Goal: Transaction & Acquisition: Purchase product/service

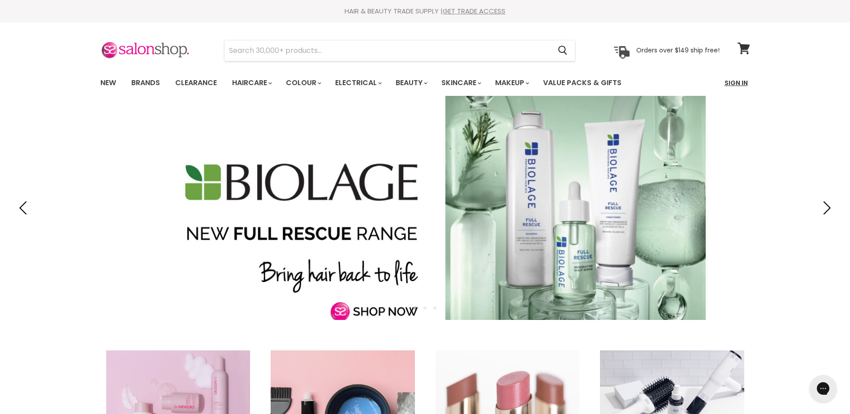
click at [742, 82] on link "Sign In" at bounding box center [736, 83] width 34 height 19
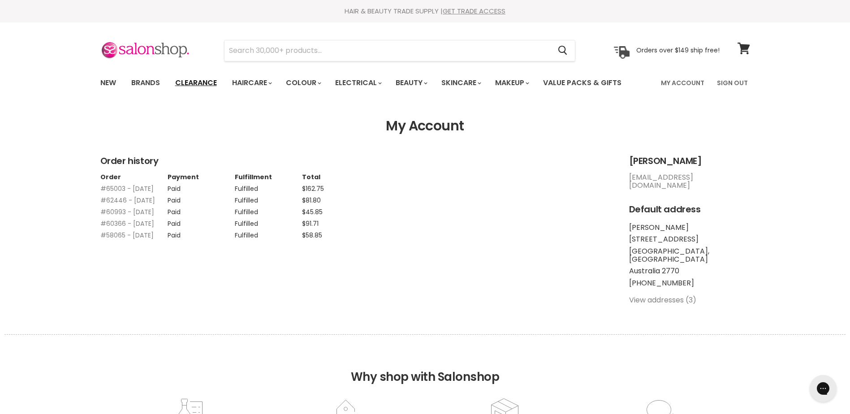
click at [191, 81] on link "Clearance" at bounding box center [196, 83] width 55 height 19
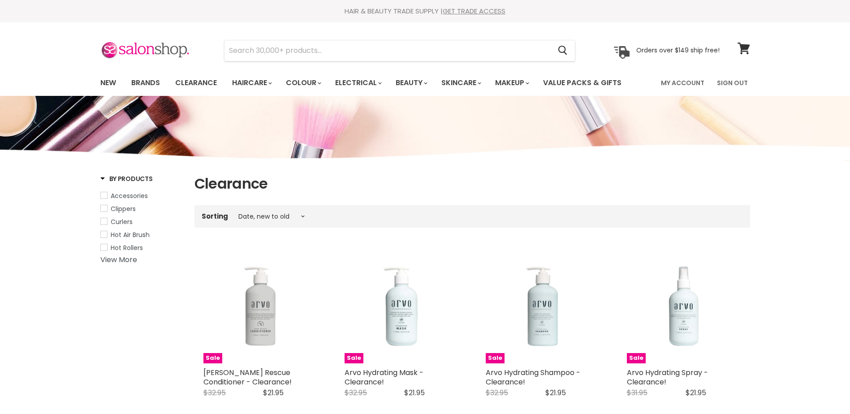
select select "created-descending"
click at [616, 82] on link "Value Packs & Gifts" at bounding box center [583, 83] width 92 height 19
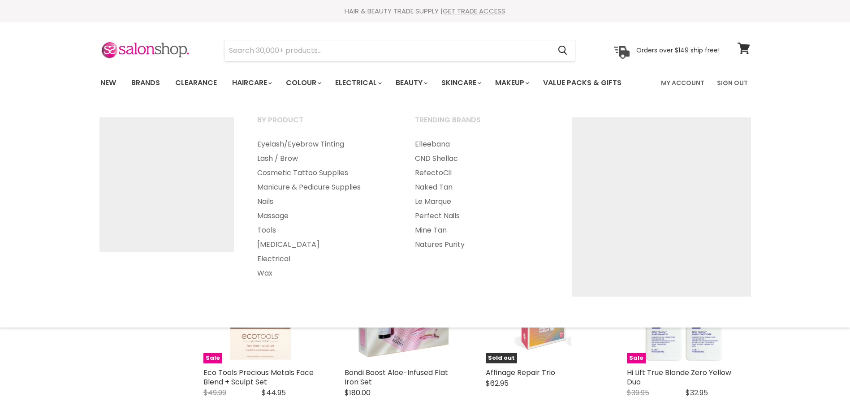
select select "manual"
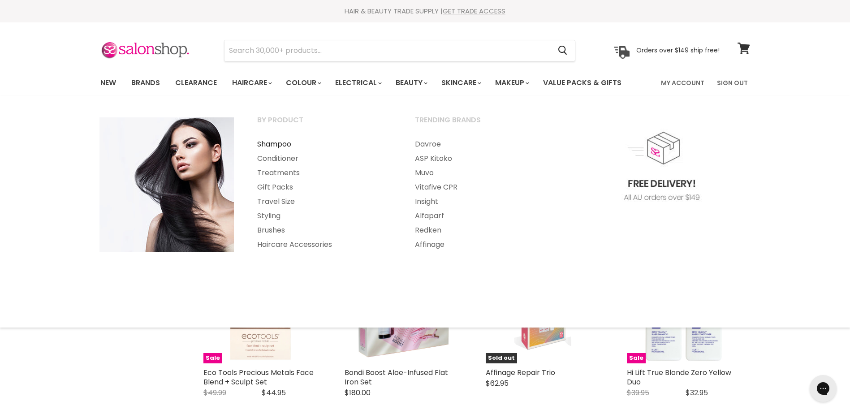
click at [277, 148] on link "Shampoo" at bounding box center [324, 144] width 156 height 14
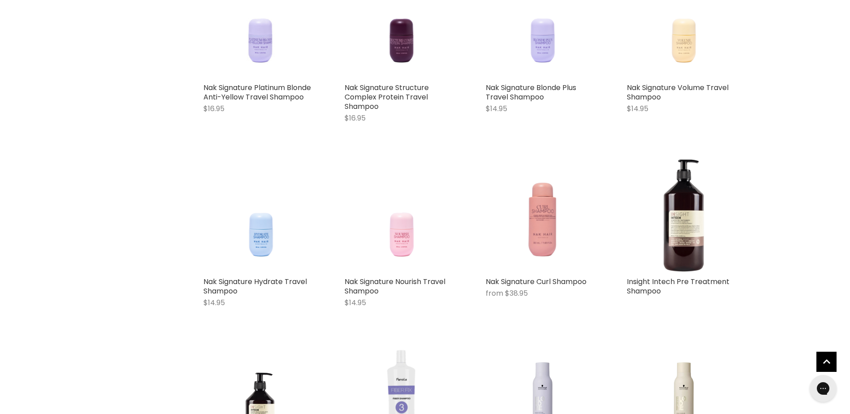
scroll to position [1121, 0]
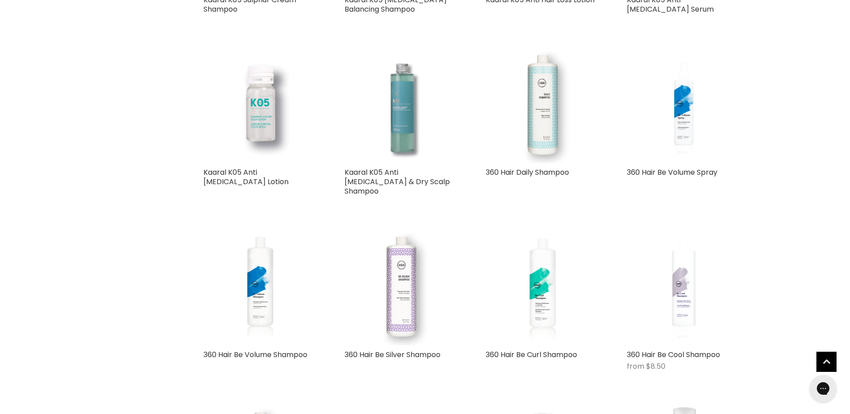
scroll to position [4303, 0]
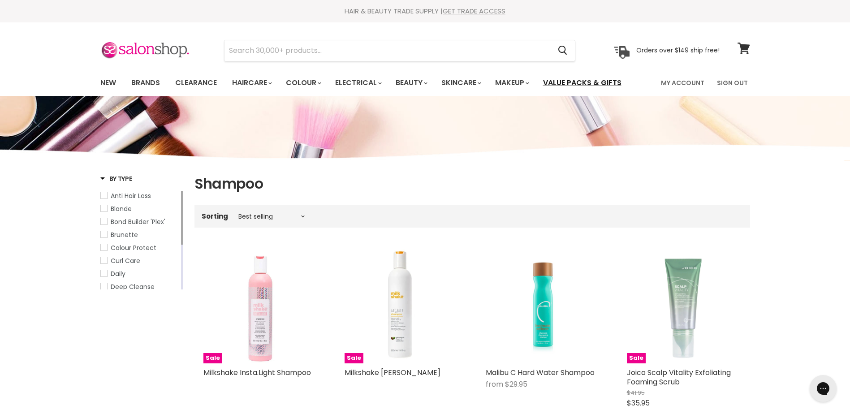
click at [597, 81] on link "Value Packs & Gifts" at bounding box center [583, 83] width 92 height 19
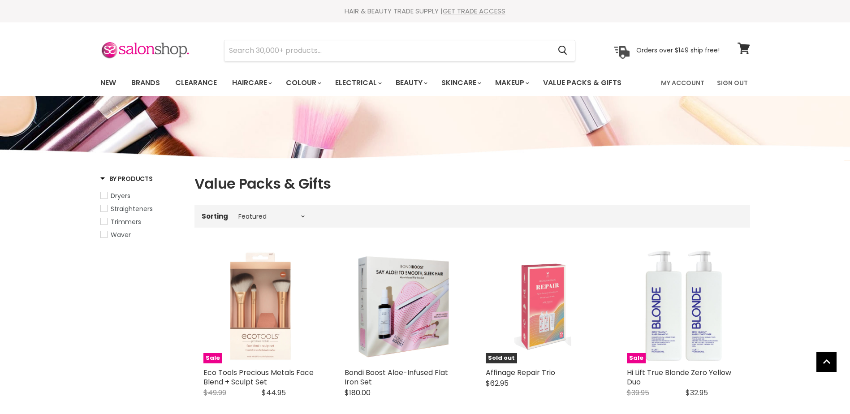
select select "manual"
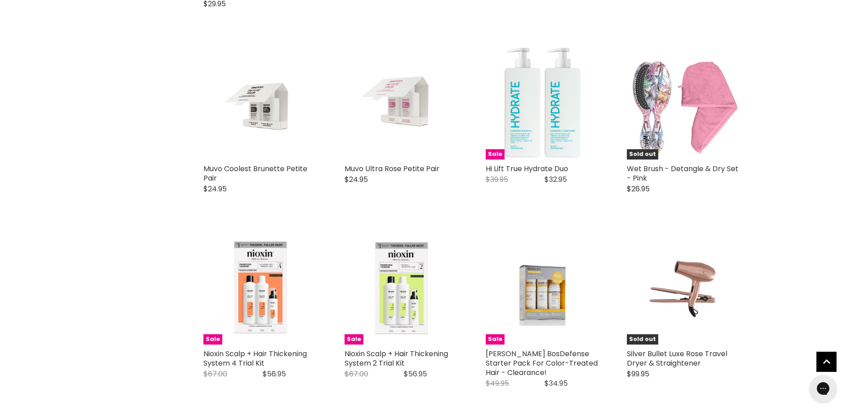
scroll to position [583, 0]
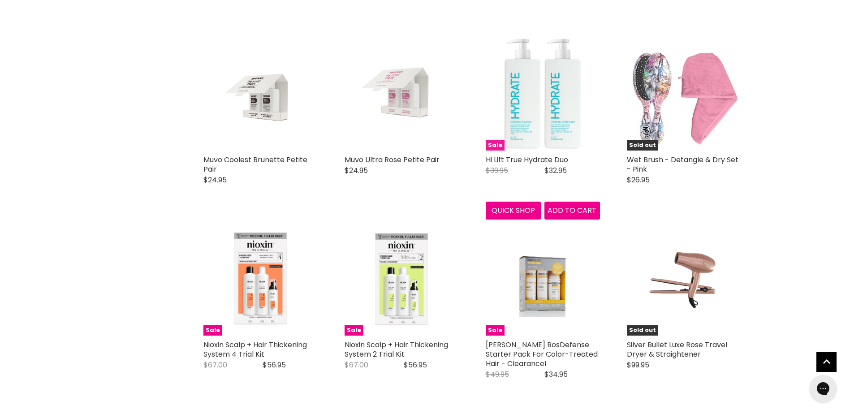
click at [542, 123] on img "Main content" at bounding box center [543, 93] width 114 height 114
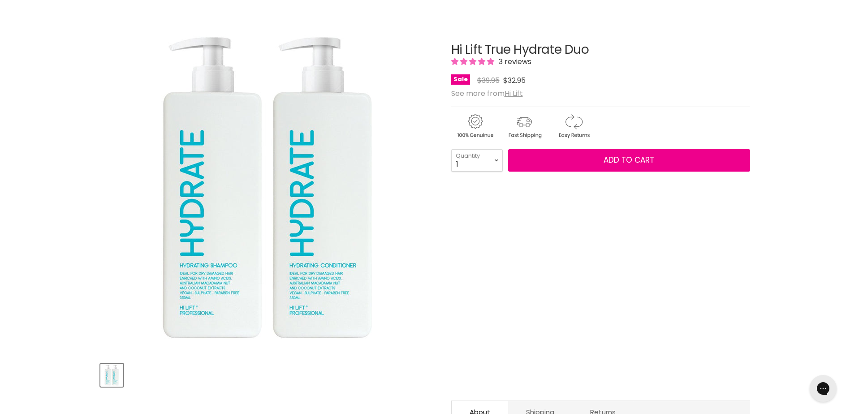
scroll to position [90, 0]
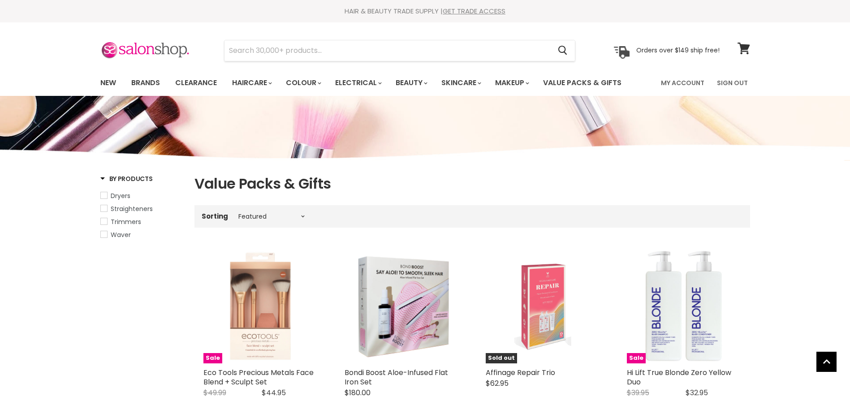
select select "manual"
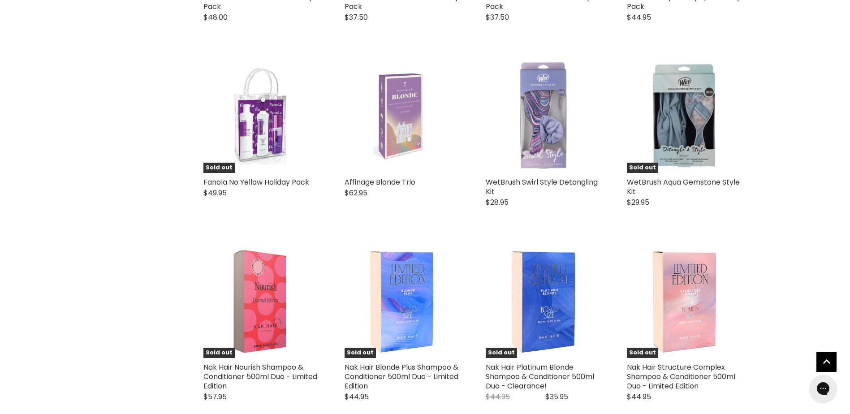
scroll to position [2224, 0]
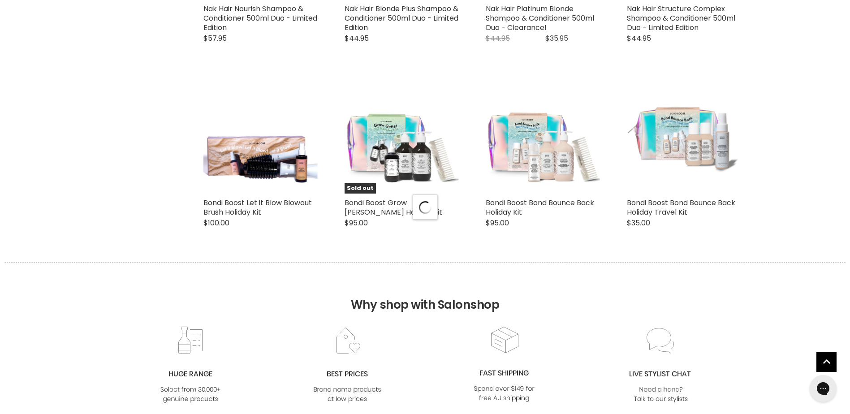
select select "manual"
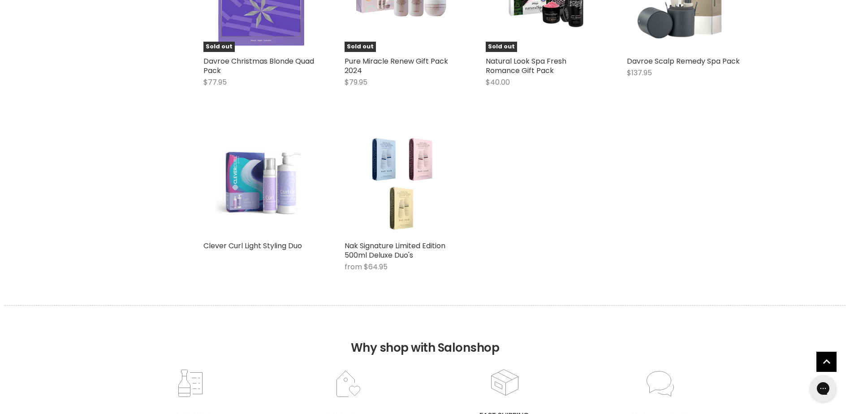
scroll to position [4420, 0]
